Goal: Check status: Check status

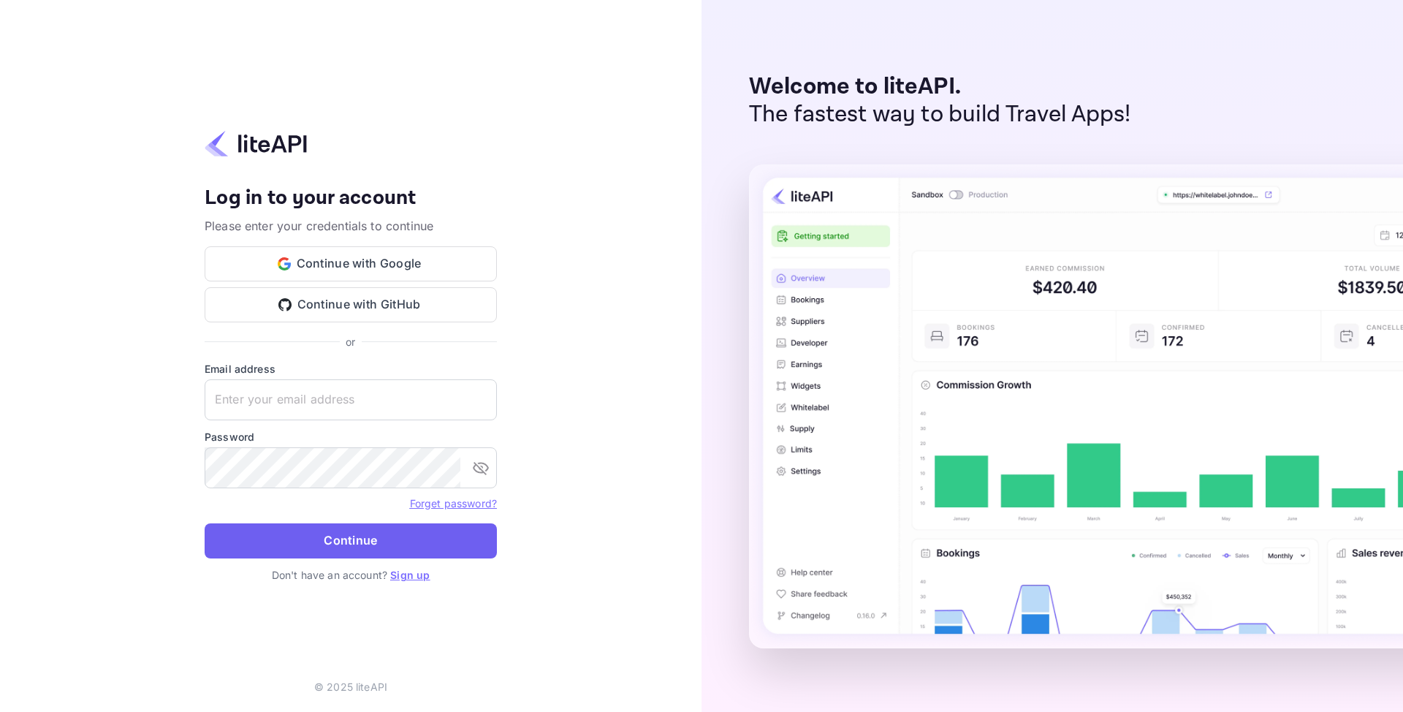
type input "adminpassword_support@yandex-team.ru"
click at [320, 528] on button "Continue" at bounding box center [351, 540] width 292 height 35
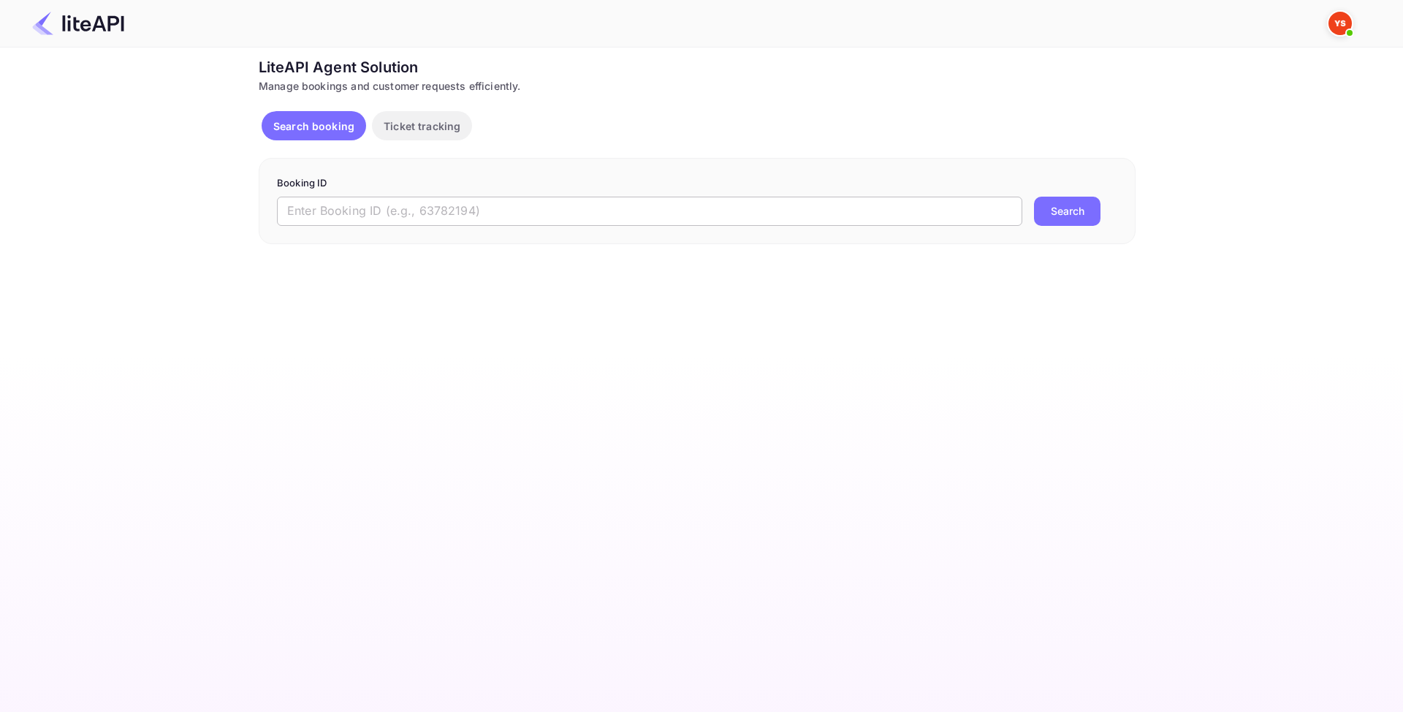
click at [369, 208] on input "text" at bounding box center [649, 211] width 745 height 29
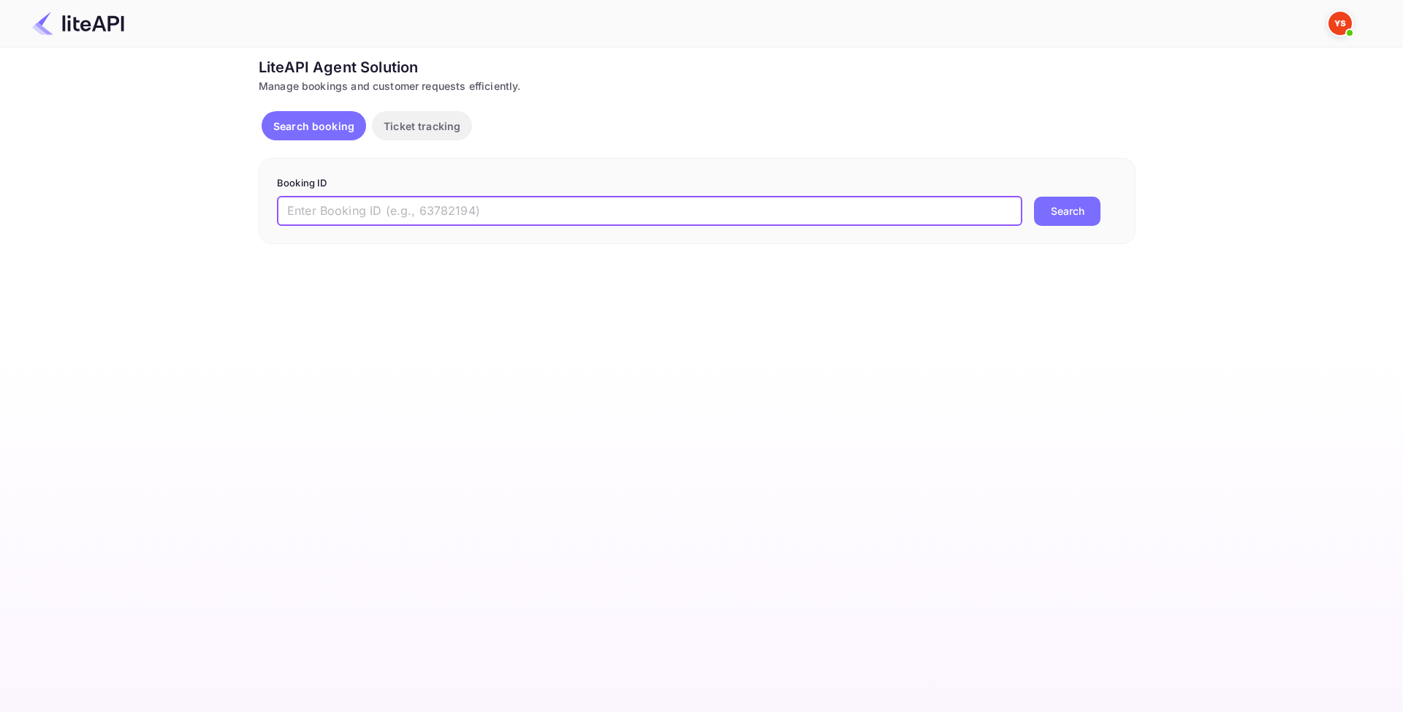
paste input "8864171"
click at [292, 211] on input "8864171" at bounding box center [649, 211] width 745 height 29
type input "8864171"
click at [1088, 206] on button "Search" at bounding box center [1067, 211] width 66 height 29
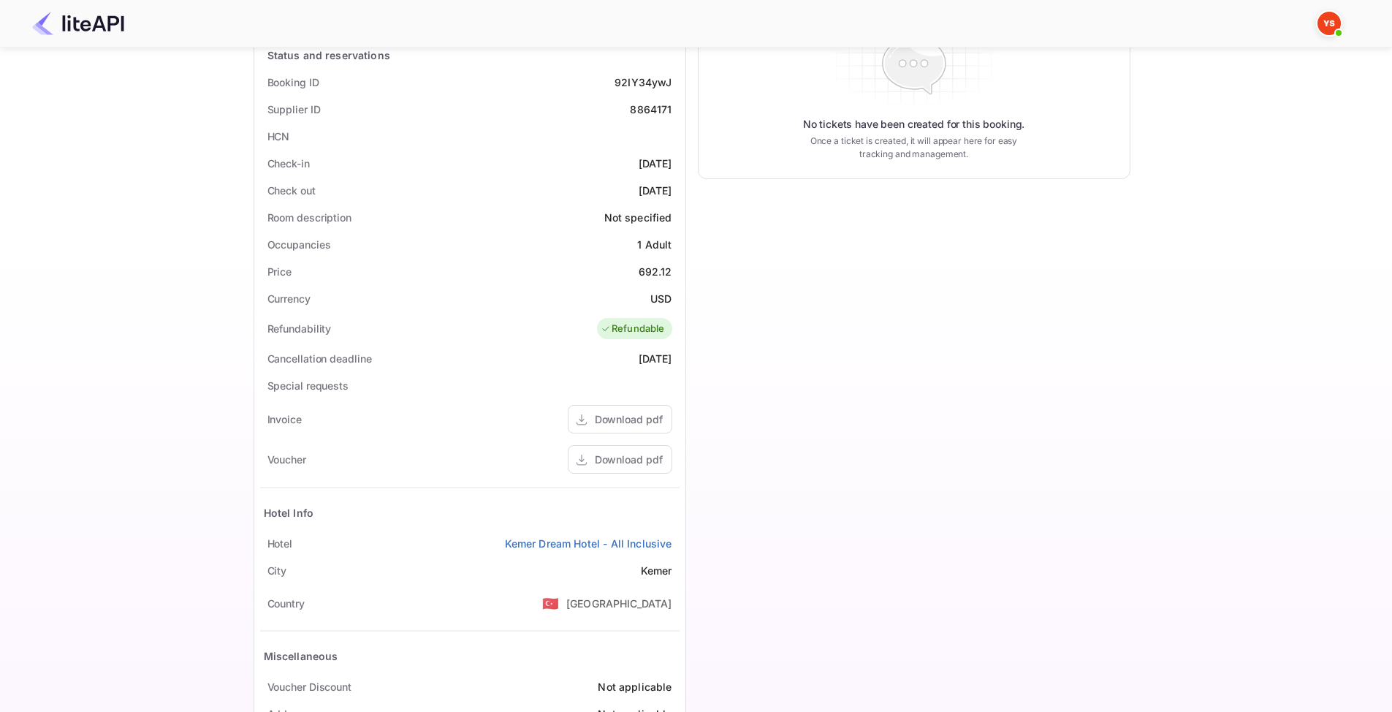
scroll to position [292, 0]
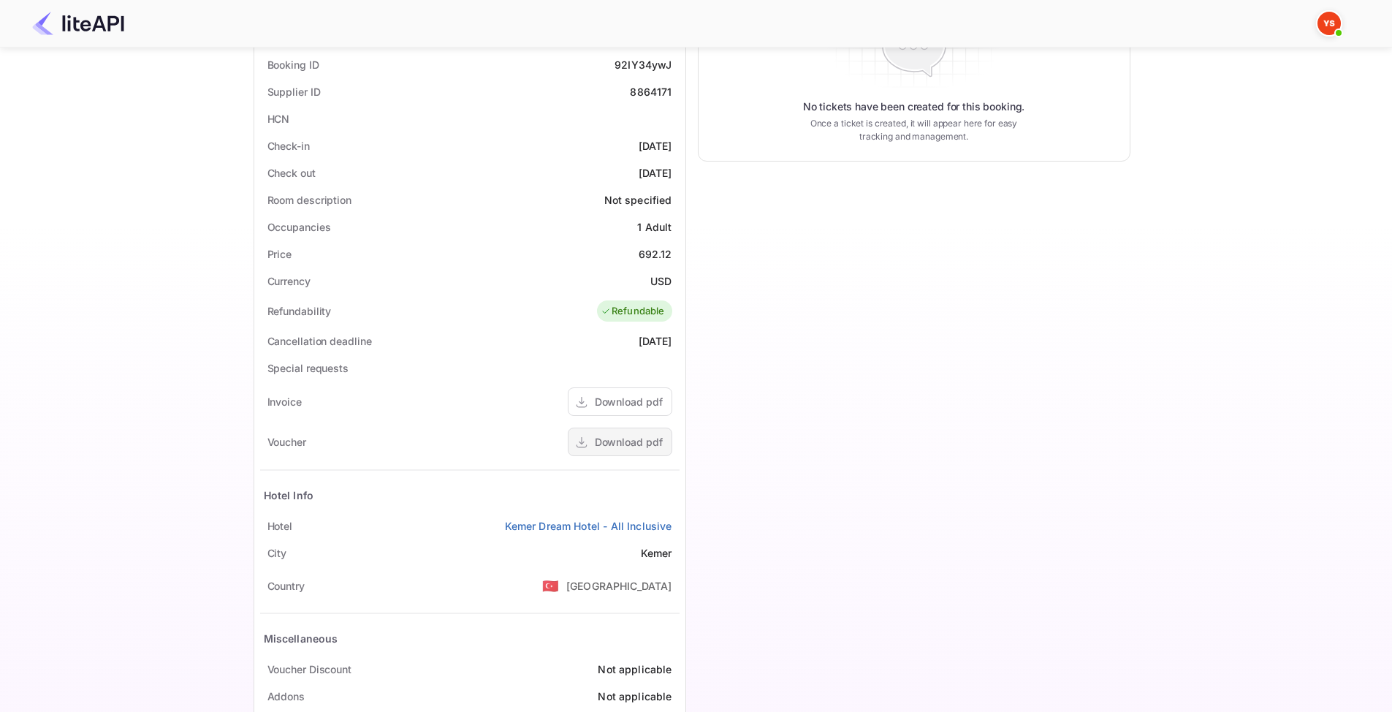
click at [626, 446] on div "Download pdf" at bounding box center [629, 441] width 68 height 15
